Goal: Communication & Community: Participate in discussion

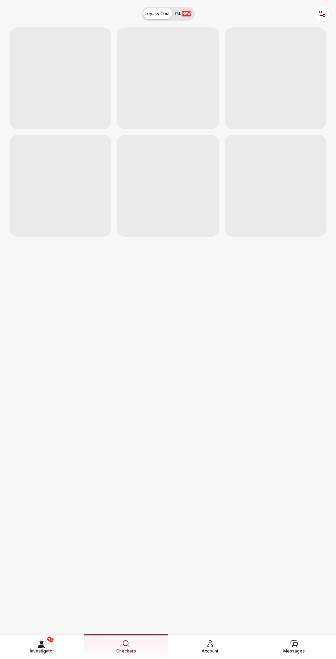
click at [300, 653] on link "Messages" at bounding box center [294, 647] width 84 height 24
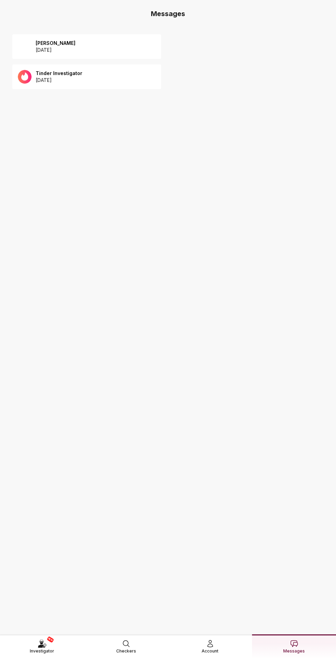
click at [272, 383] on main "Messages Anna 2025 August 12 Tinder Investigator 2025 August 13 NEW Investigato…" at bounding box center [168, 329] width 336 height 659
click at [47, 47] on p "[DATE]" at bounding box center [56, 50] width 40 height 7
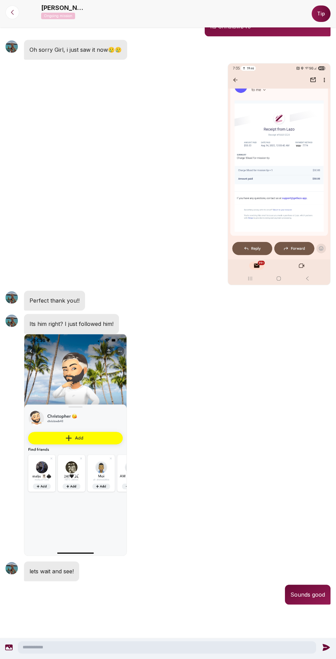
scroll to position [562, 0]
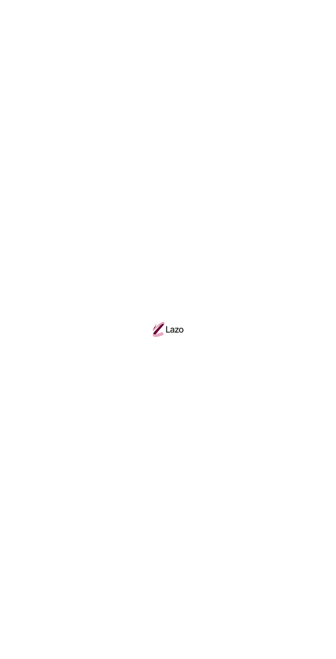
scroll to position [49, 0]
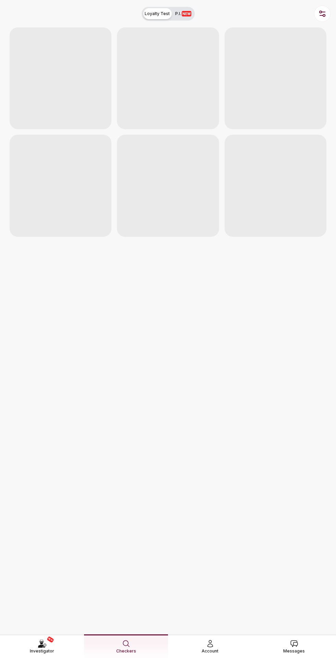
click at [303, 610] on span "Messages" at bounding box center [294, 651] width 22 height 7
